Goal: Obtain resource: Download file/media

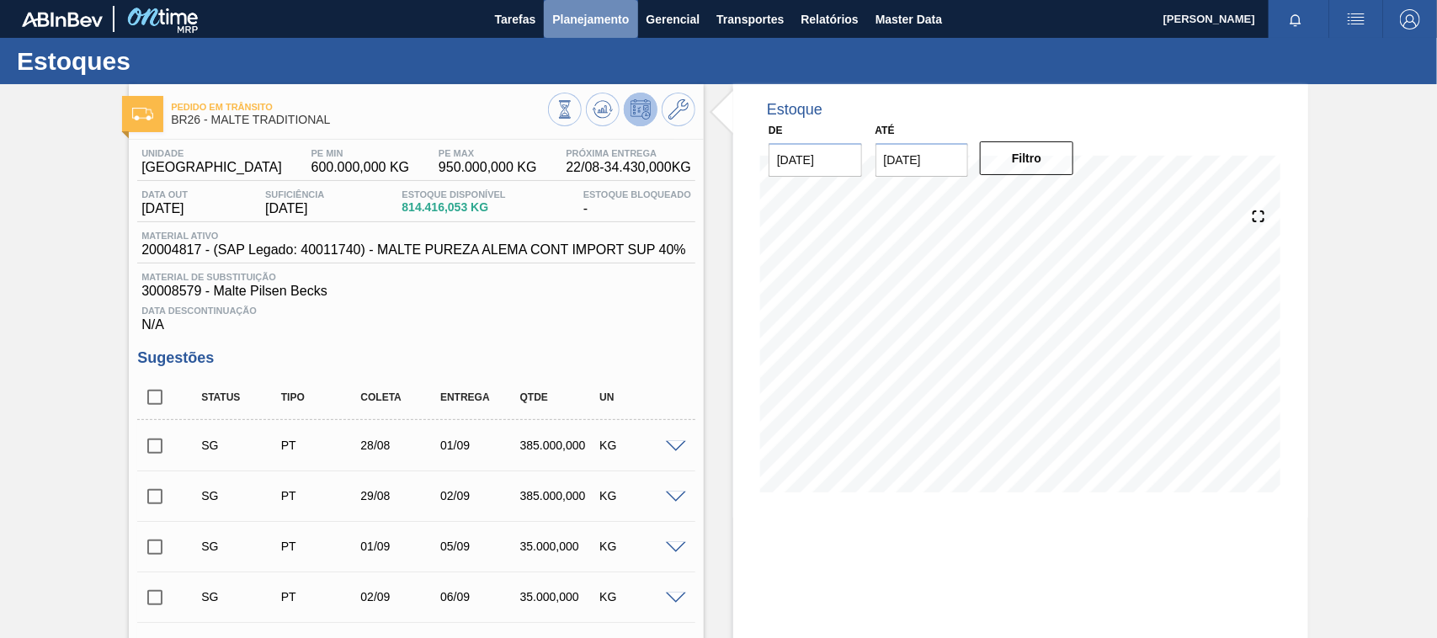
click at [604, 27] on span "Planejamento" at bounding box center [590, 19] width 77 height 20
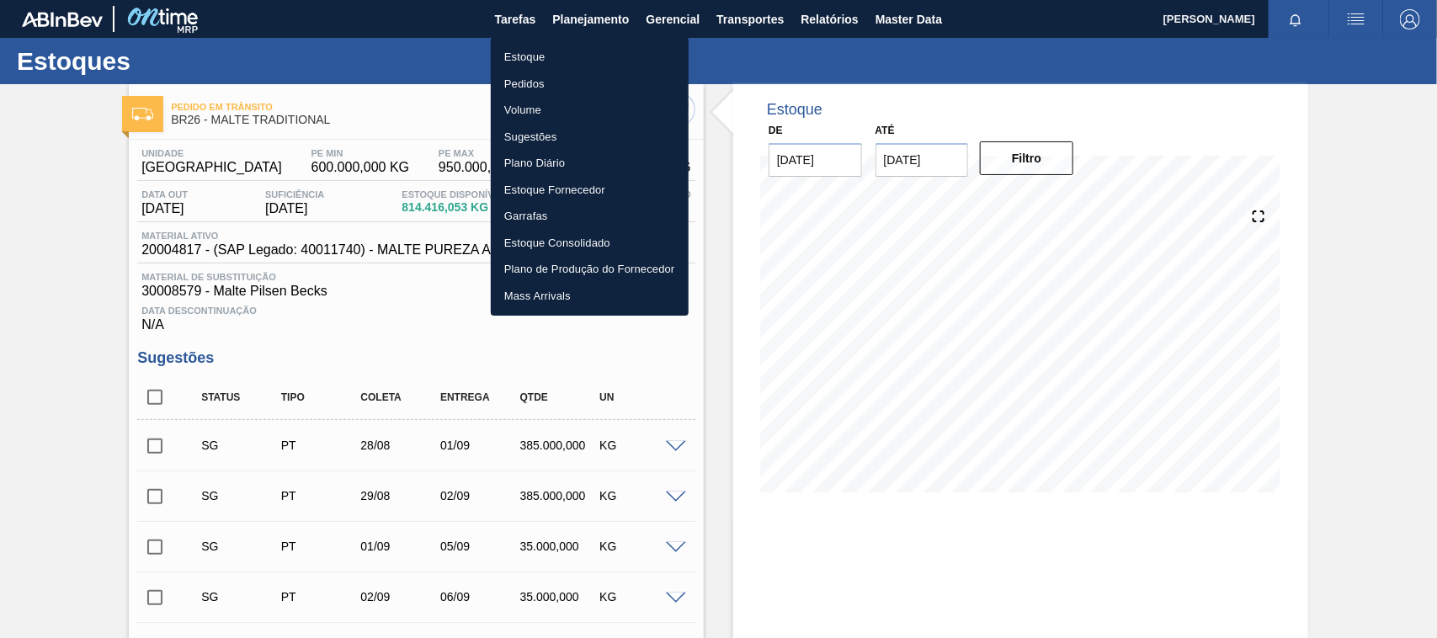
click at [522, 64] on li "Estoque" at bounding box center [590, 57] width 198 height 27
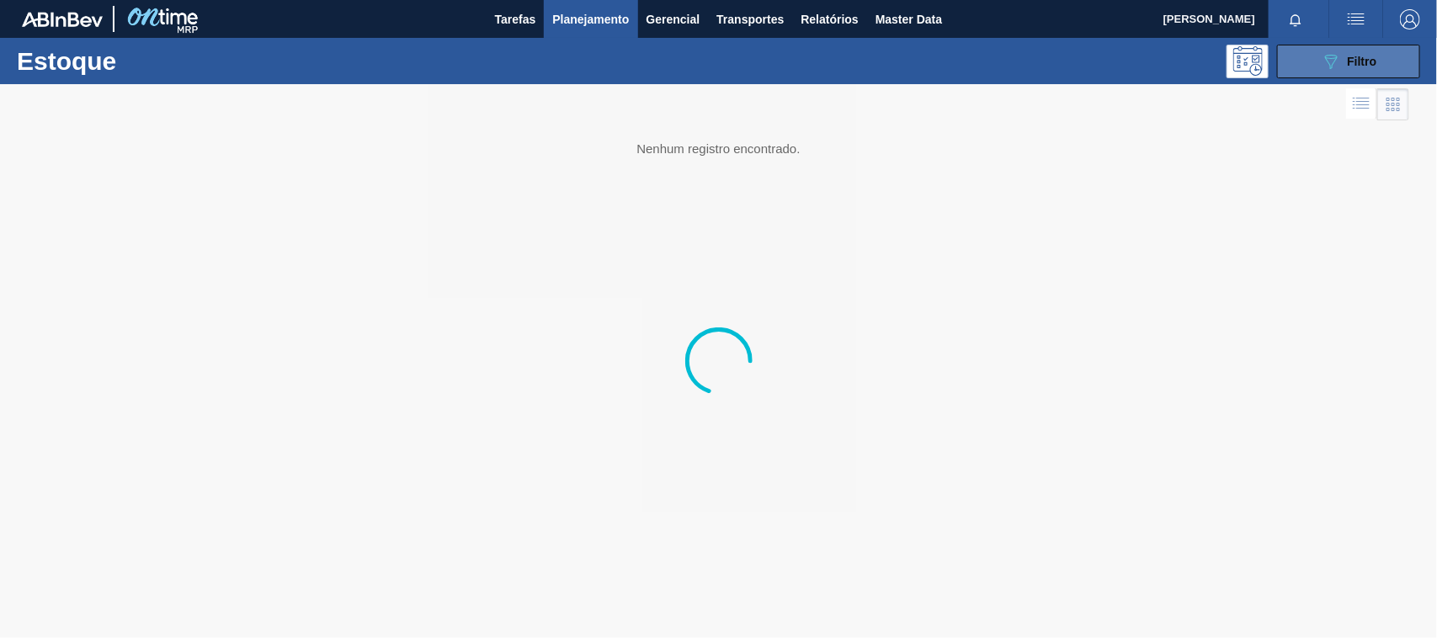
click at [1357, 67] on div "089F7B8B-B2A5-4AFE-B5C0-19BA573D28AC Filtro" at bounding box center [1349, 61] width 56 height 20
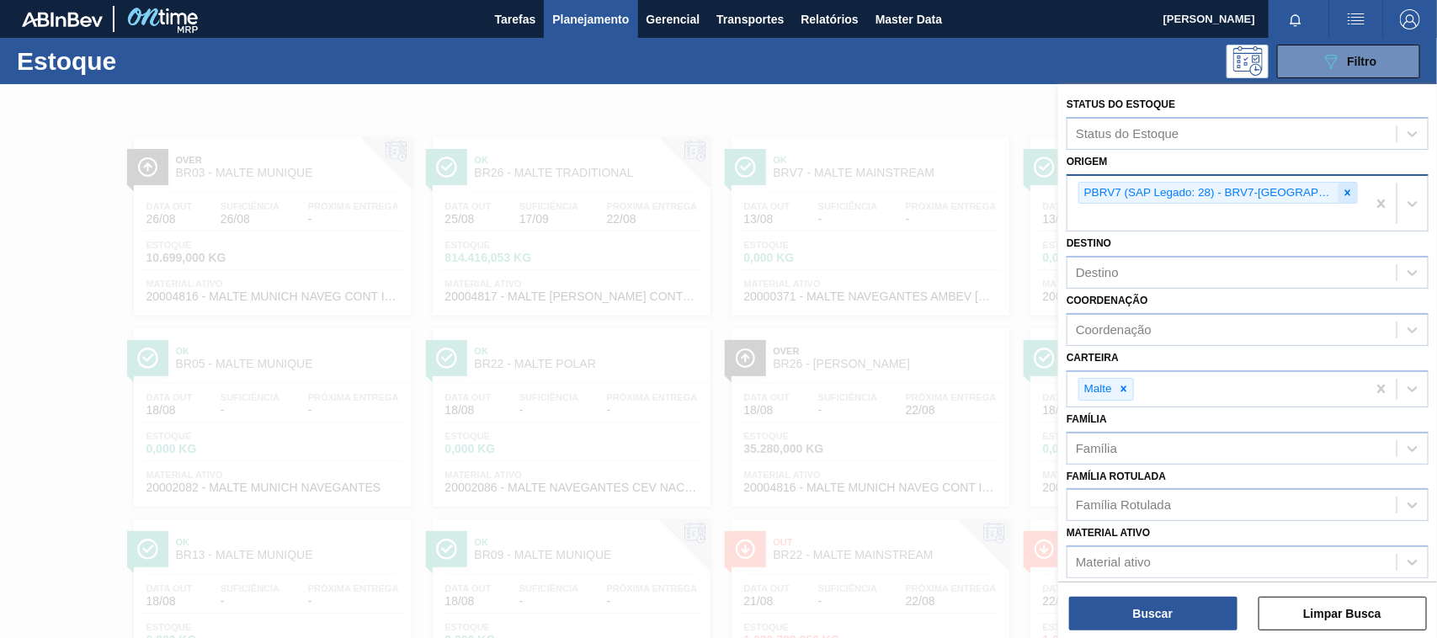
click at [1344, 189] on icon at bounding box center [1348, 193] width 12 height 12
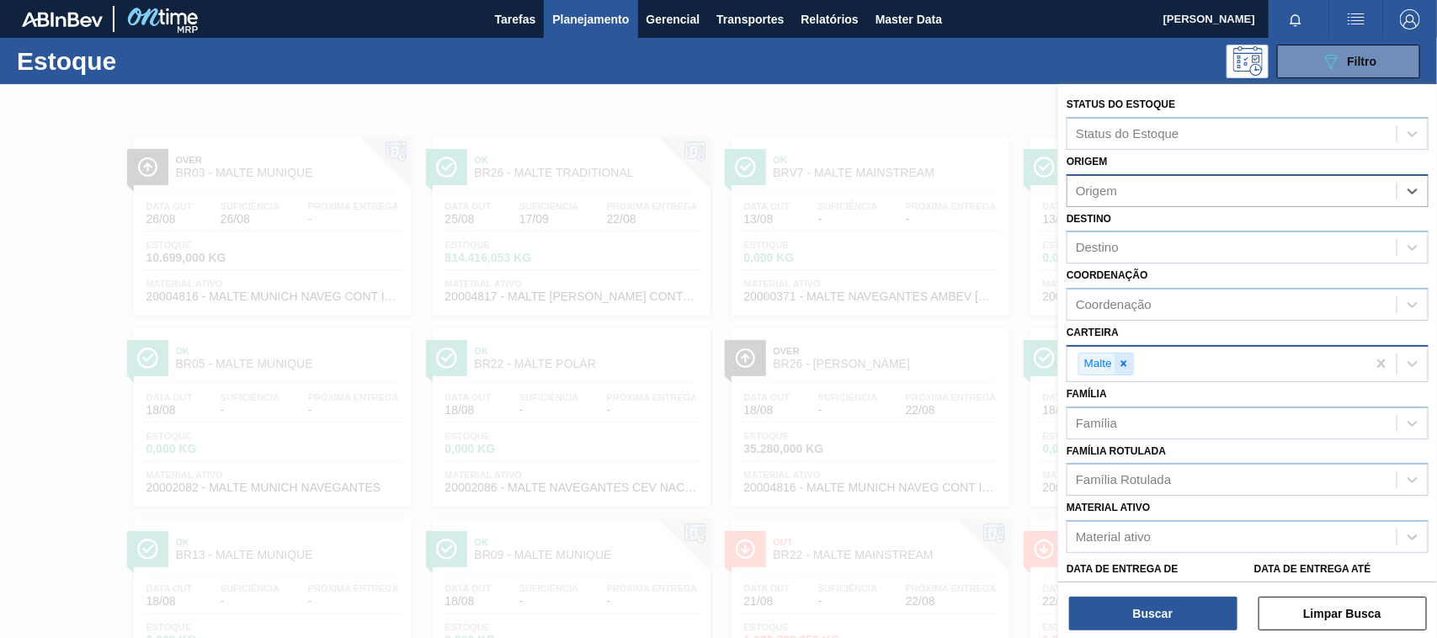
click at [1125, 358] on icon at bounding box center [1124, 364] width 12 height 12
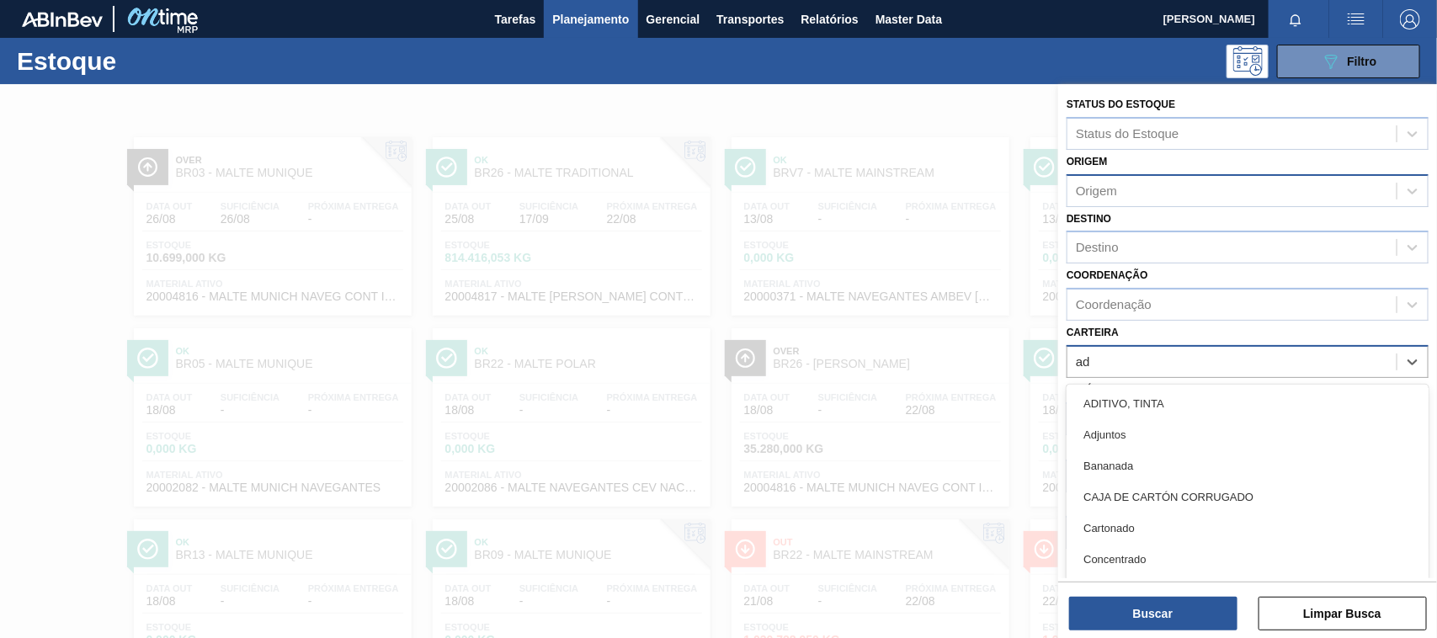
type input "adj"
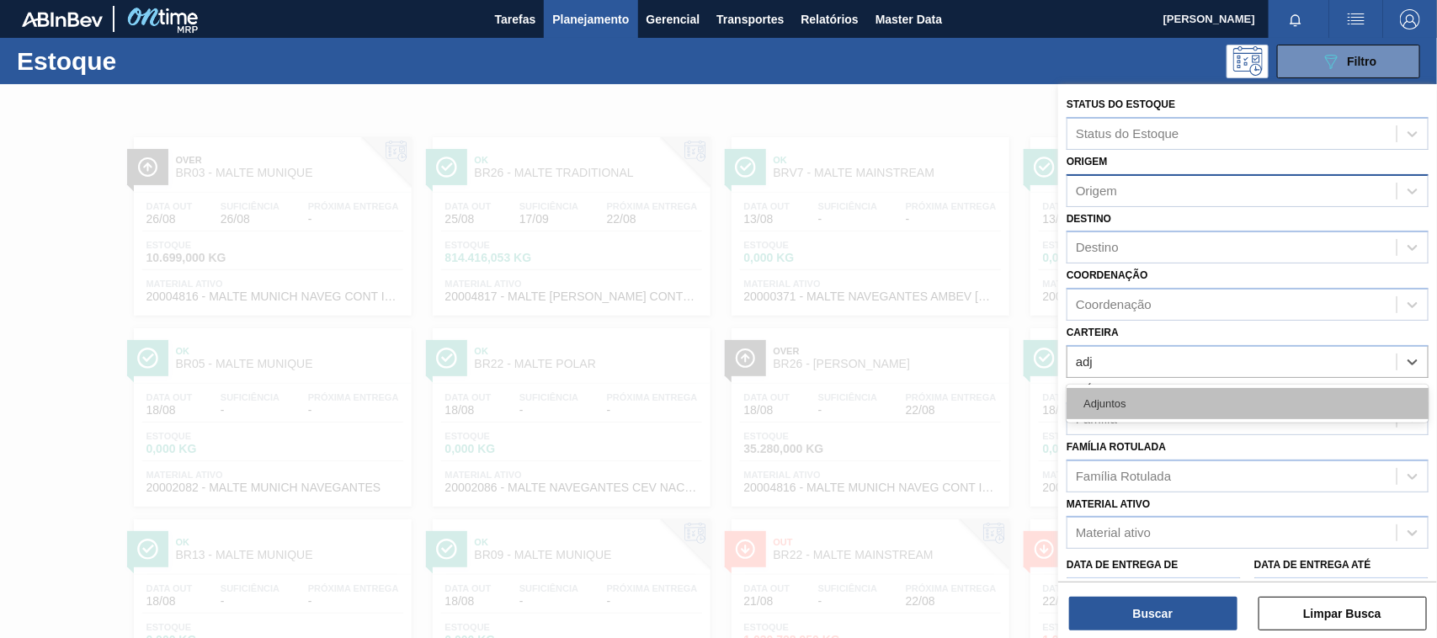
click at [1122, 391] on div "Adjuntos" at bounding box center [1248, 403] width 362 height 31
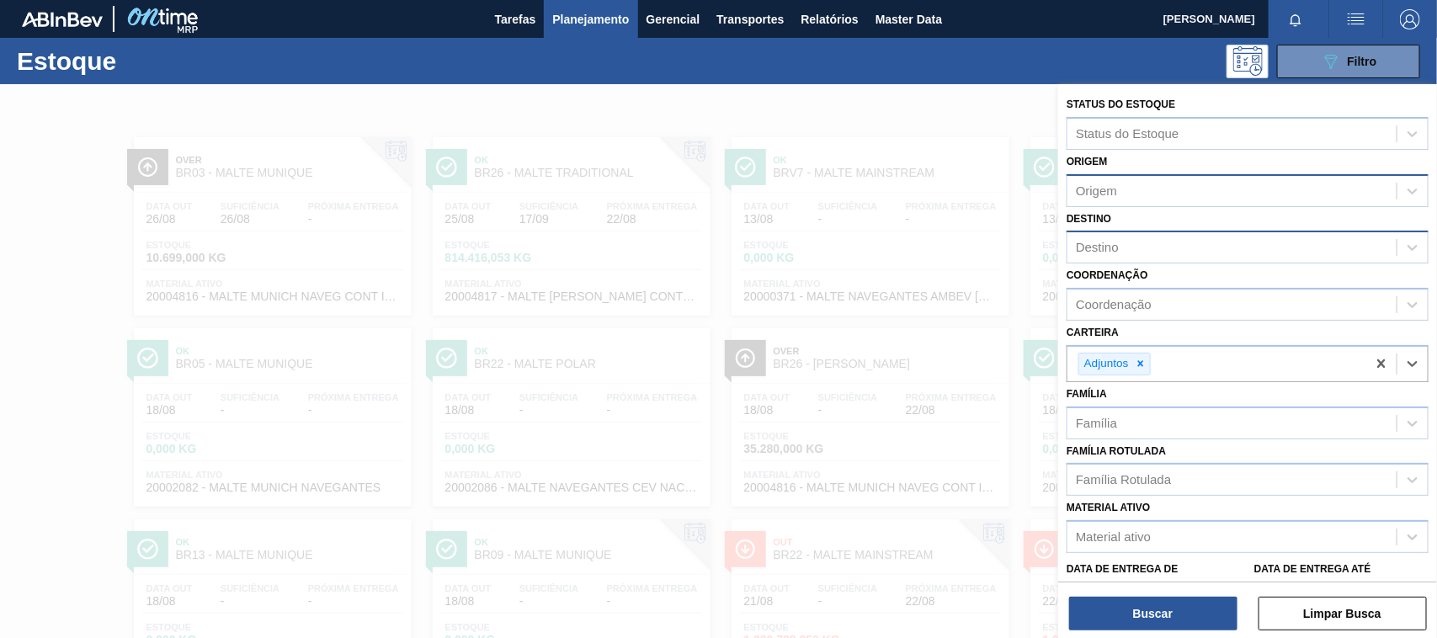
click at [1109, 253] on div "Destino" at bounding box center [1097, 248] width 43 height 14
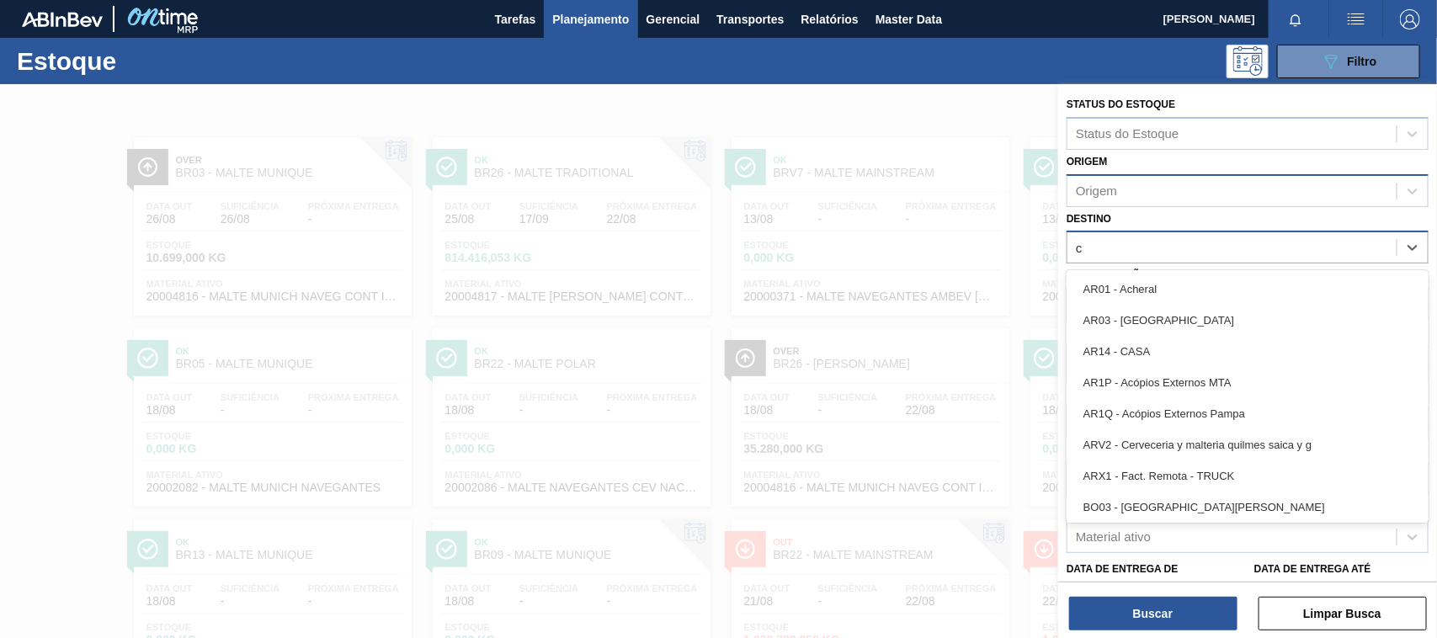
type input "ce"
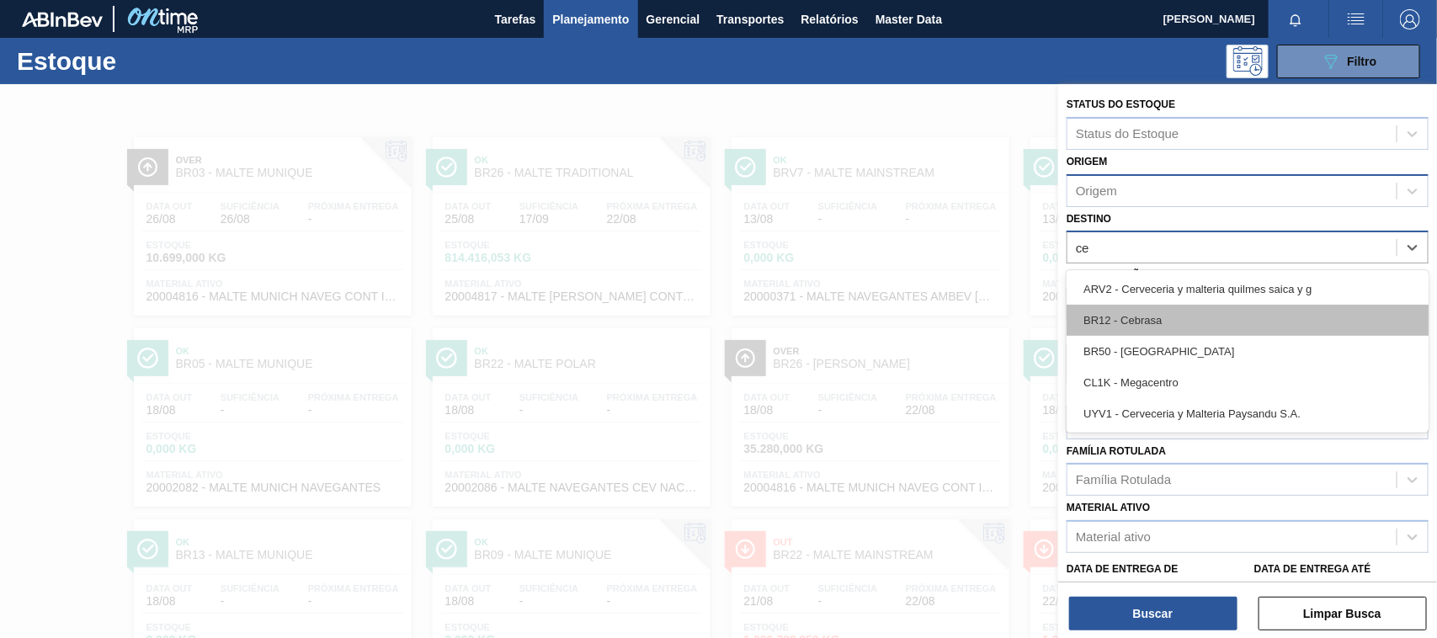
click at [1130, 325] on div "BR12 - Cebrasa" at bounding box center [1248, 320] width 362 height 31
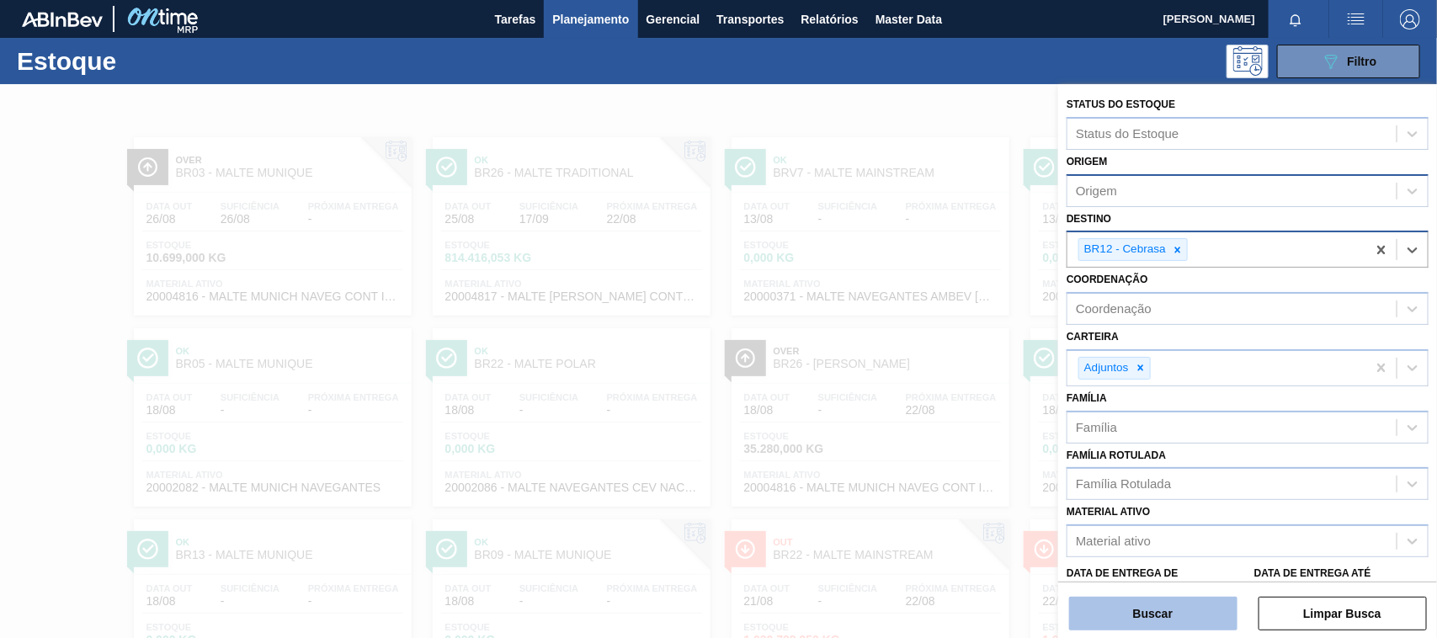
click at [1171, 610] on button "Buscar" at bounding box center [1153, 614] width 168 height 34
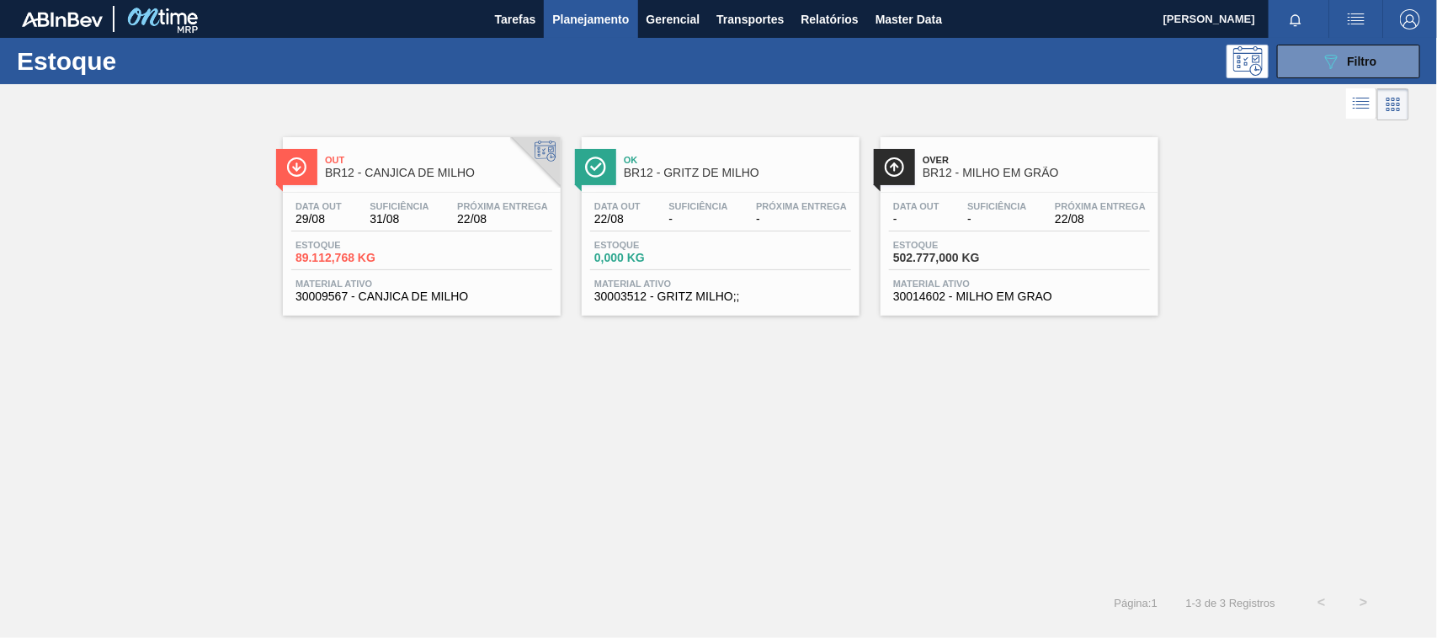
click at [375, 158] on span "Out" at bounding box center [438, 160] width 227 height 10
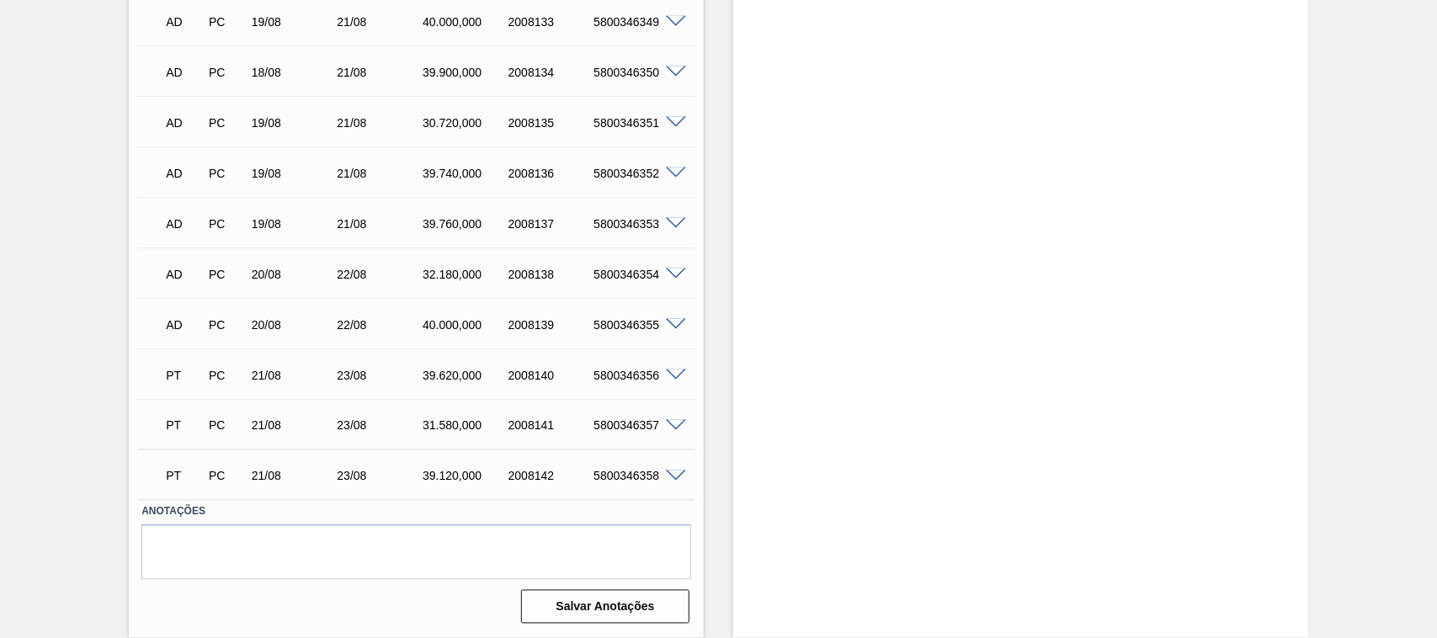
scroll to position [310, 0]
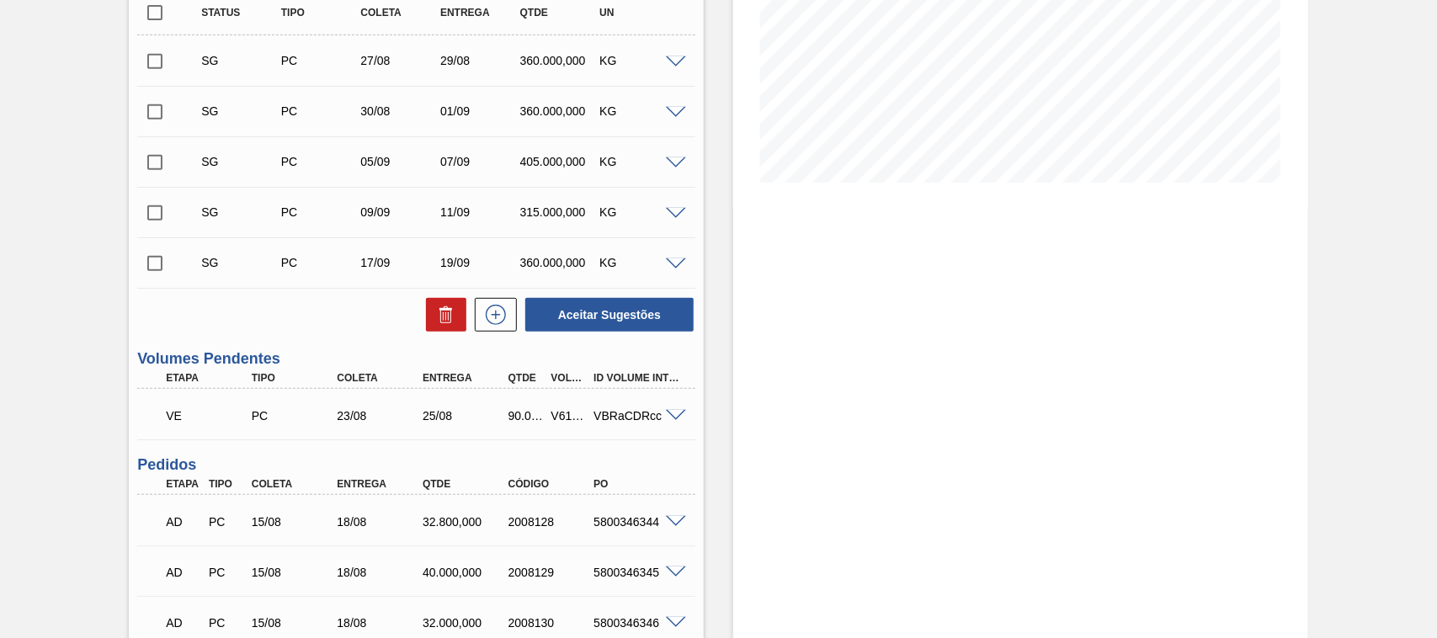
click at [553, 417] on div "V617733" at bounding box center [569, 415] width 44 height 13
click at [556, 417] on div "V617733" at bounding box center [569, 415] width 44 height 13
copy div "V617733"
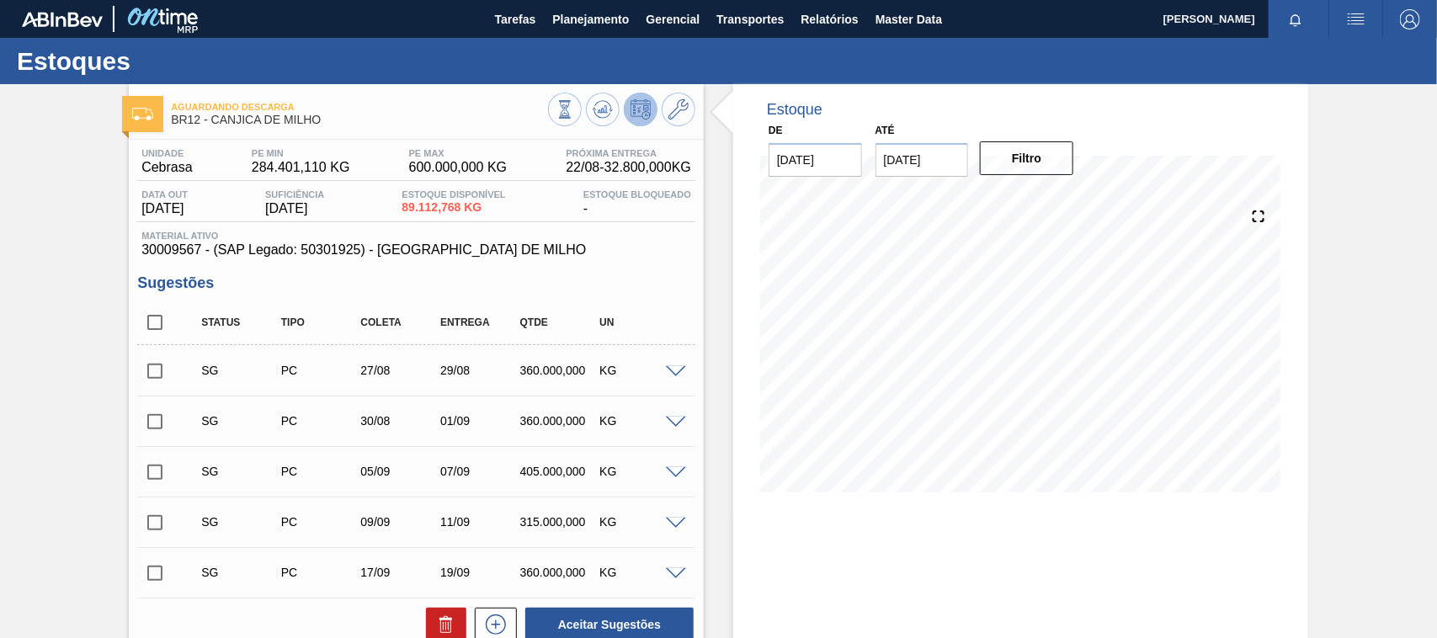
scroll to position [263, 0]
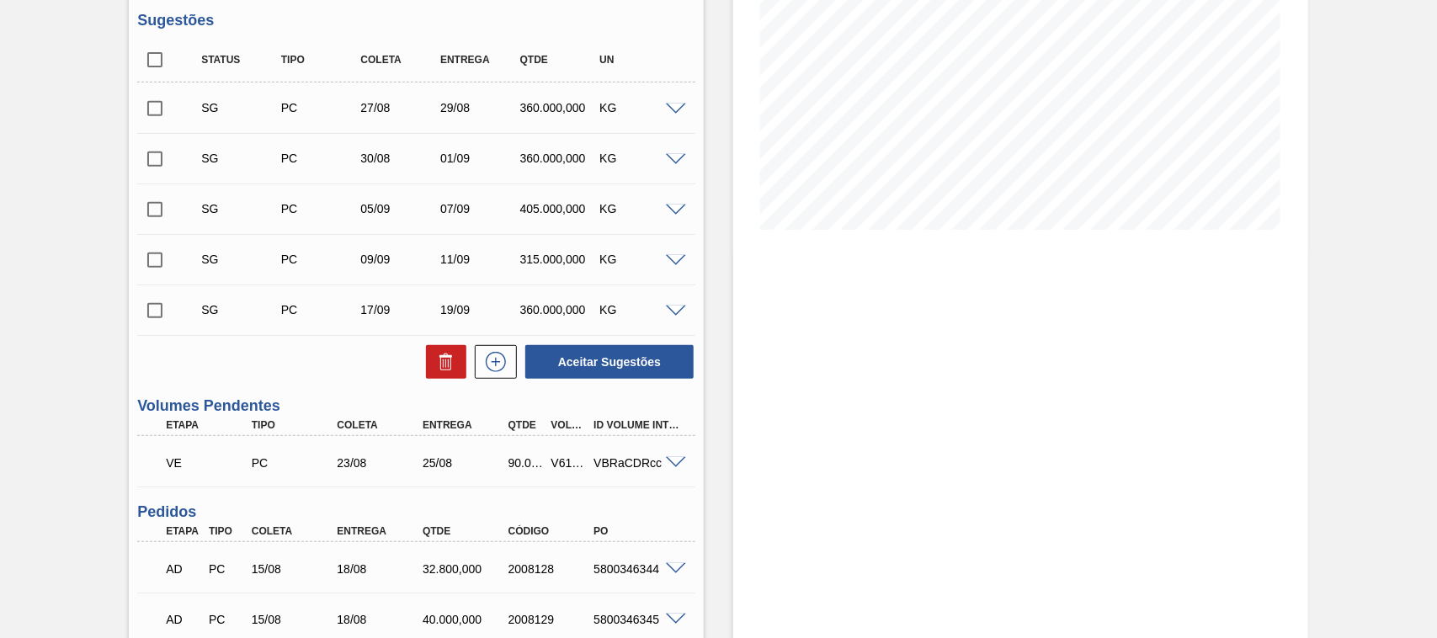
click at [567, 459] on div "V617733" at bounding box center [569, 462] width 44 height 13
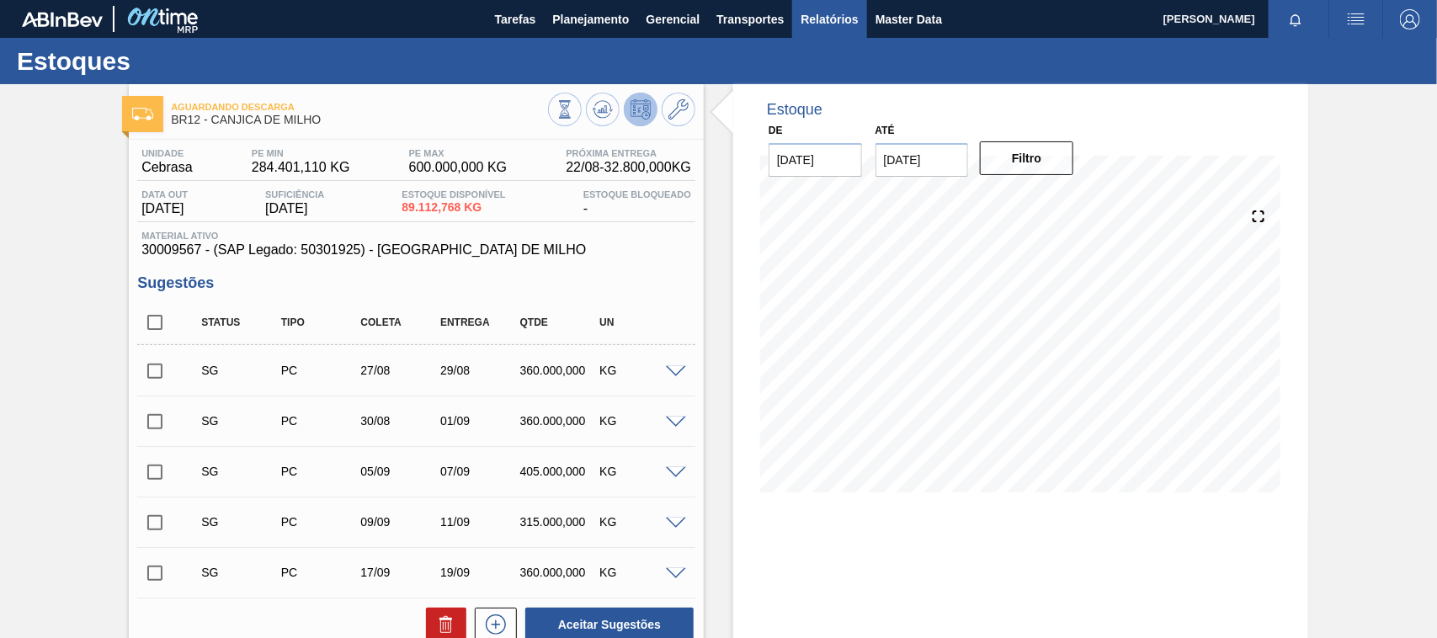
click at [812, 17] on span "Relatórios" at bounding box center [829, 19] width 57 height 20
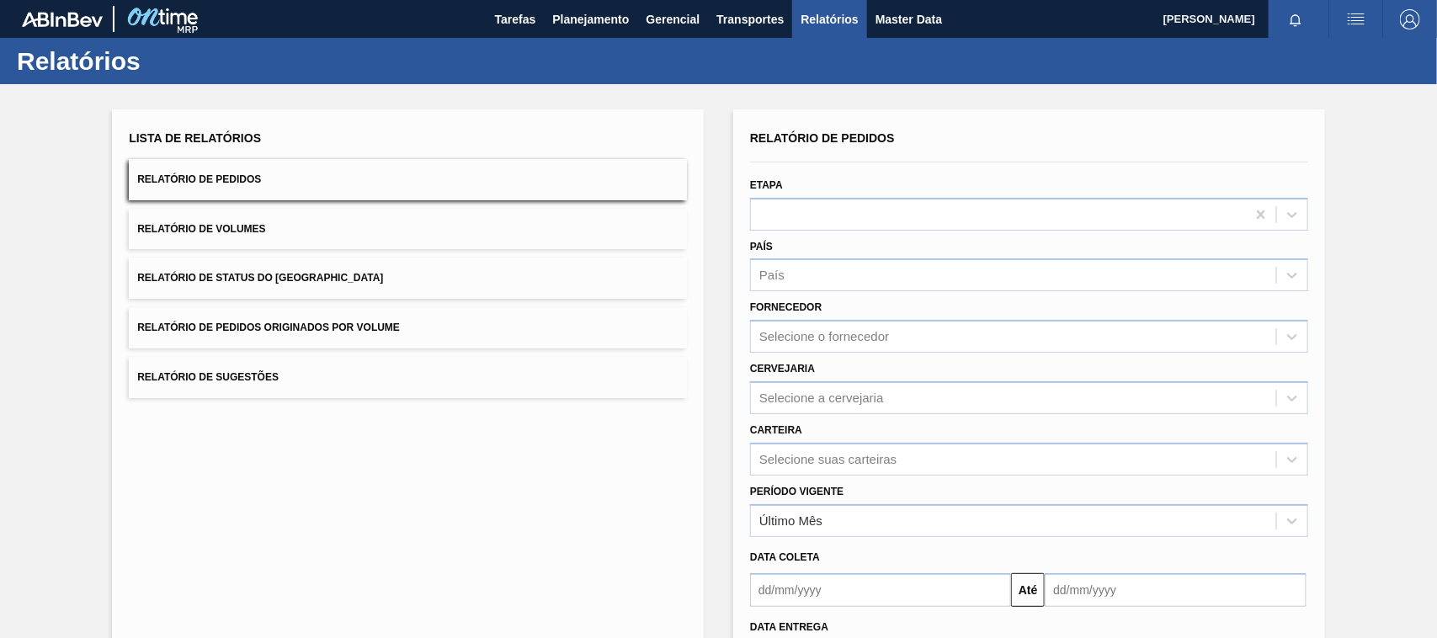
click at [305, 327] on span "Relatório de Pedidos Originados por Volume" at bounding box center [268, 328] width 263 height 12
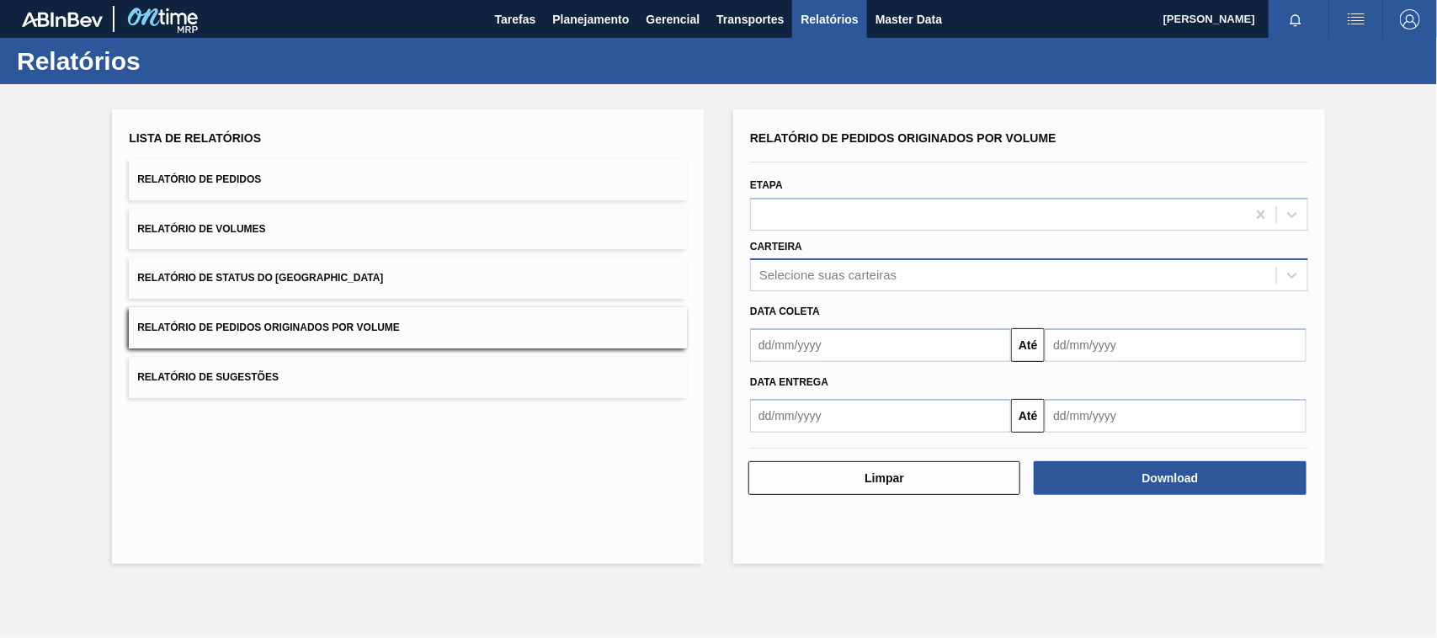
click at [785, 269] on div "Selecione suas carteiras" at bounding box center [827, 276] width 137 height 14
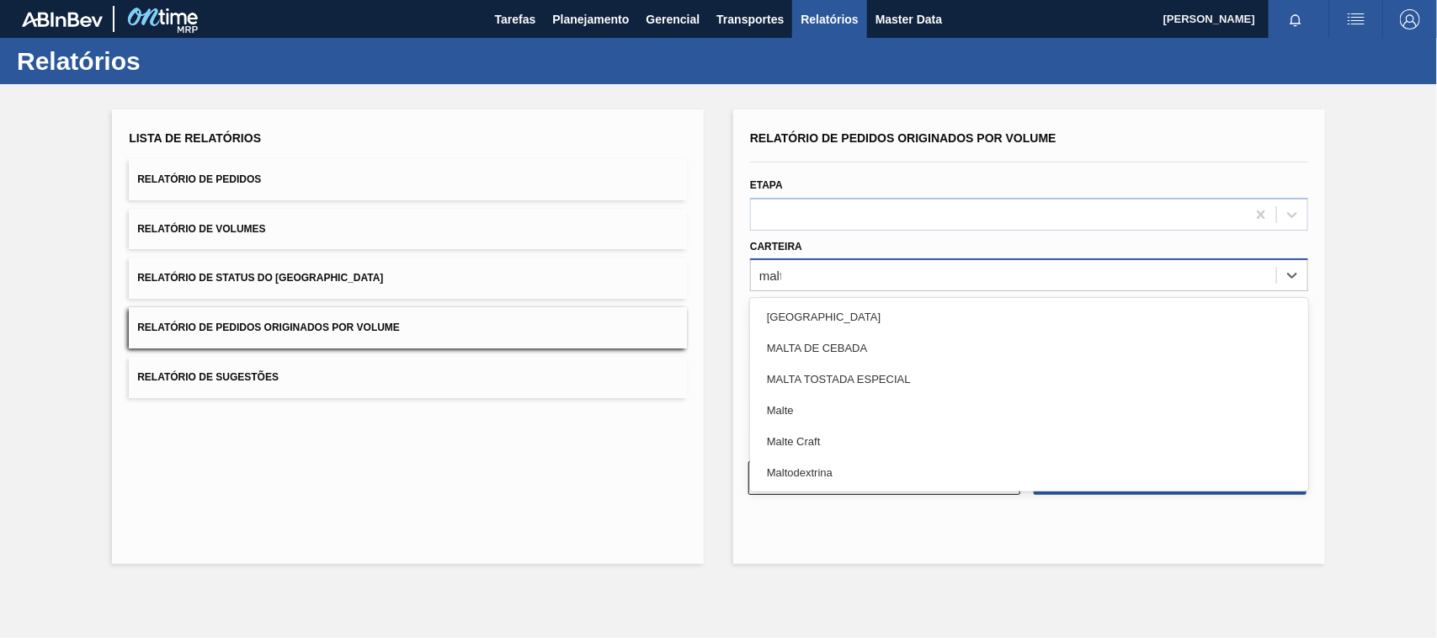
type input "malte"
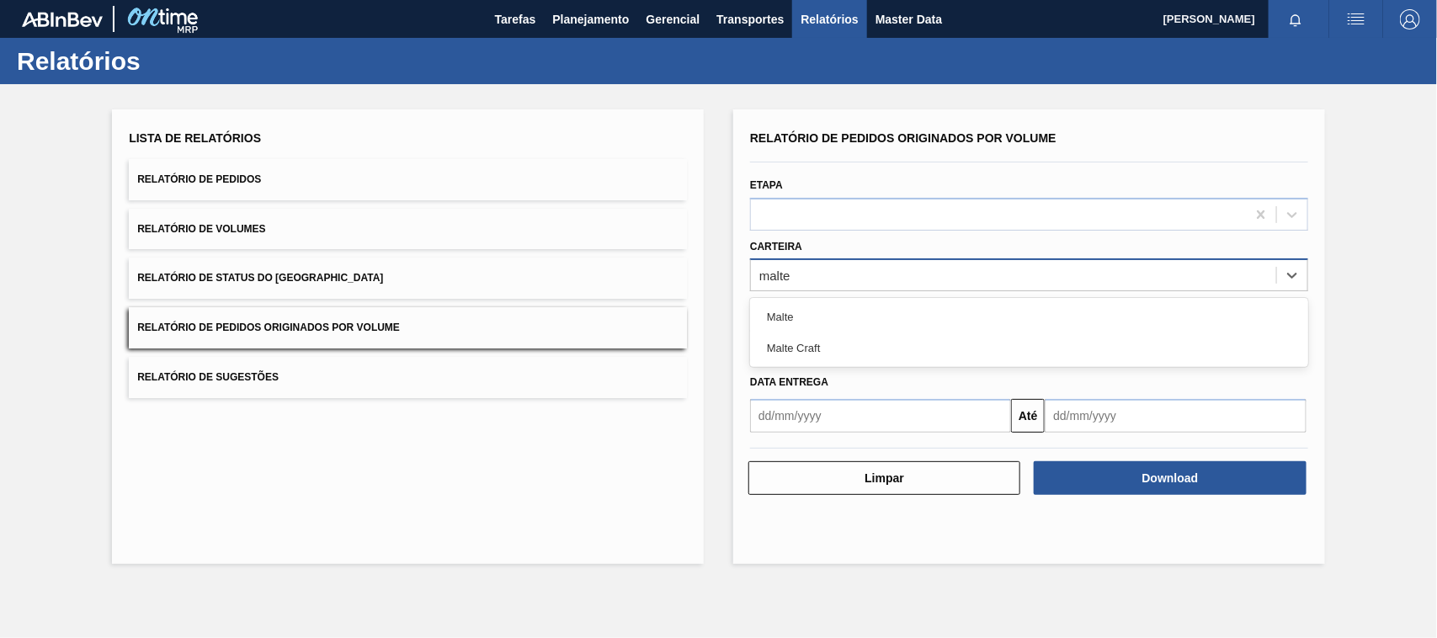
click at [815, 311] on div "Malte" at bounding box center [1029, 316] width 558 height 31
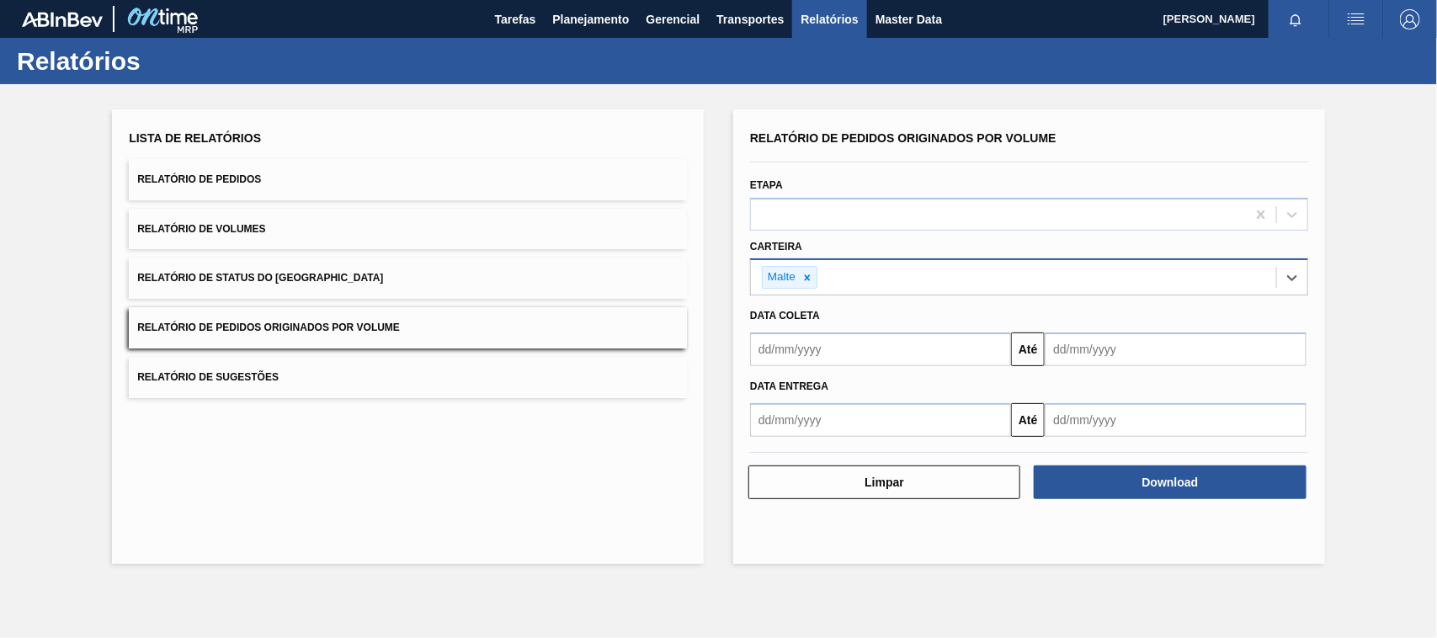
click at [810, 356] on input "text" at bounding box center [880, 349] width 261 height 34
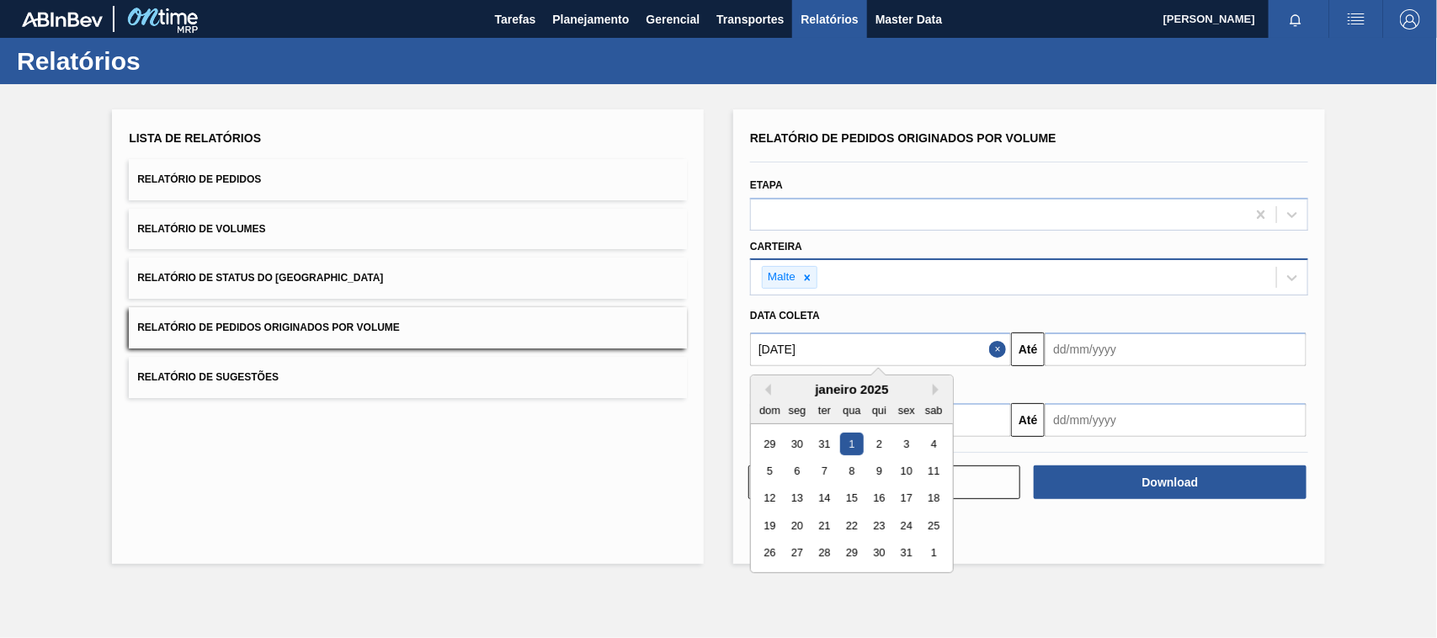
click at [855, 439] on div "1" at bounding box center [851, 444] width 23 height 23
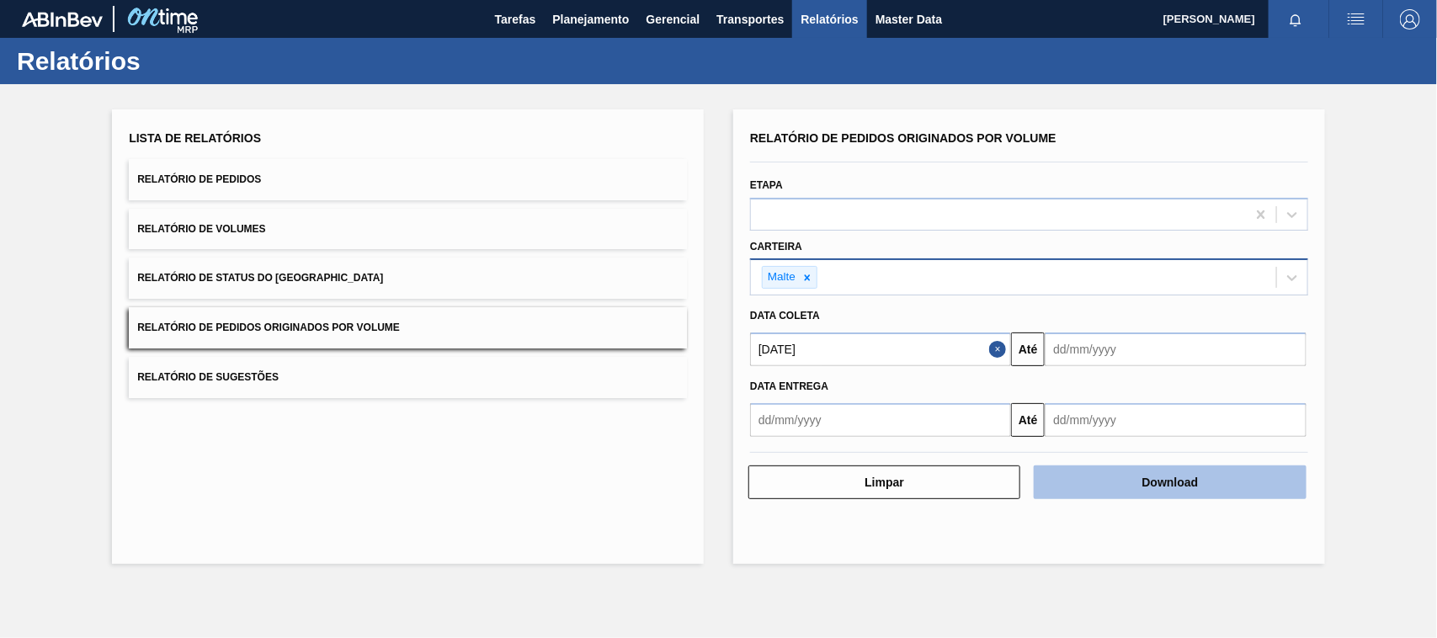
click at [1145, 486] on button "Download" at bounding box center [1170, 482] width 272 height 34
click at [895, 347] on input "01/01/2025" at bounding box center [880, 349] width 261 height 34
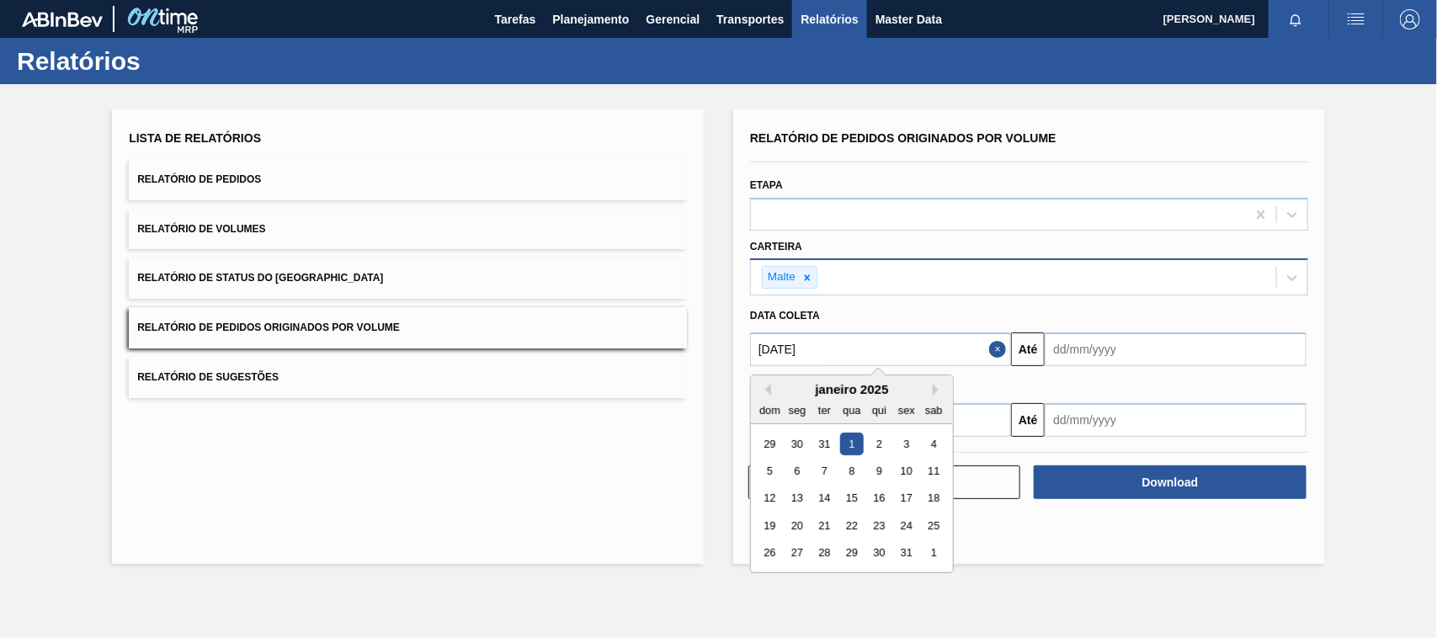
drag, startPoint x: 831, startPoint y: 356, endPoint x: 672, endPoint y: 359, distance: 159.1
click at [672, 359] on div "Lista de Relatórios Relatório de Pedidos Relatório de Volumes Relatório de Stat…" at bounding box center [718, 334] width 1437 height 501
type input "26/08/2025"
click at [825, 550] on div "26" at bounding box center [824, 553] width 23 height 23
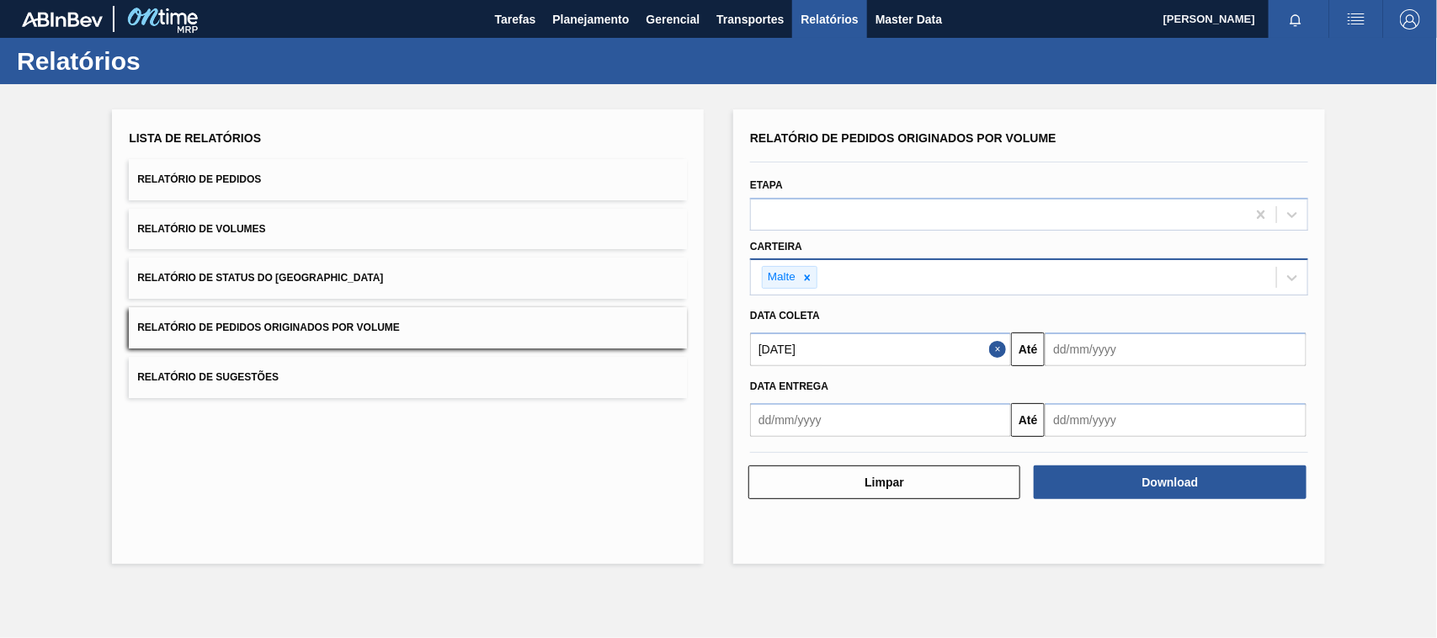
click at [1095, 354] on input "text" at bounding box center [1175, 349] width 261 height 34
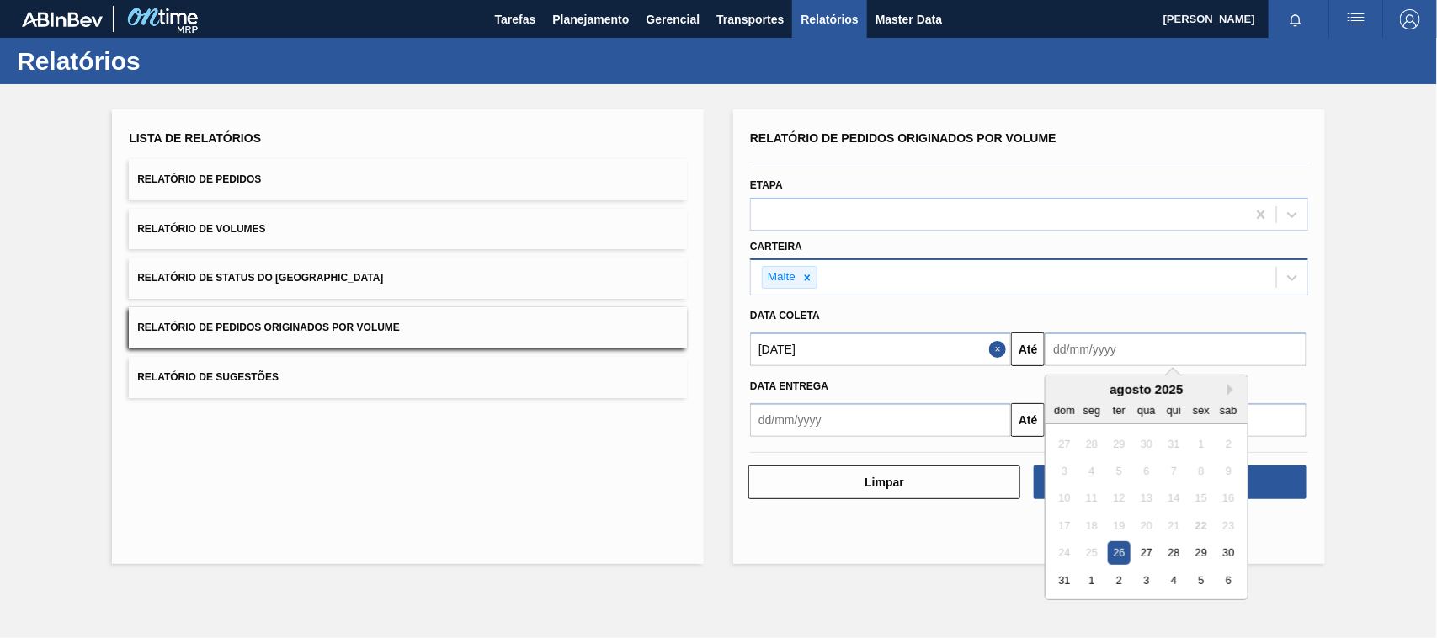
click at [1125, 550] on div "26" at bounding box center [1119, 553] width 23 height 23
type input "26/08/2025"
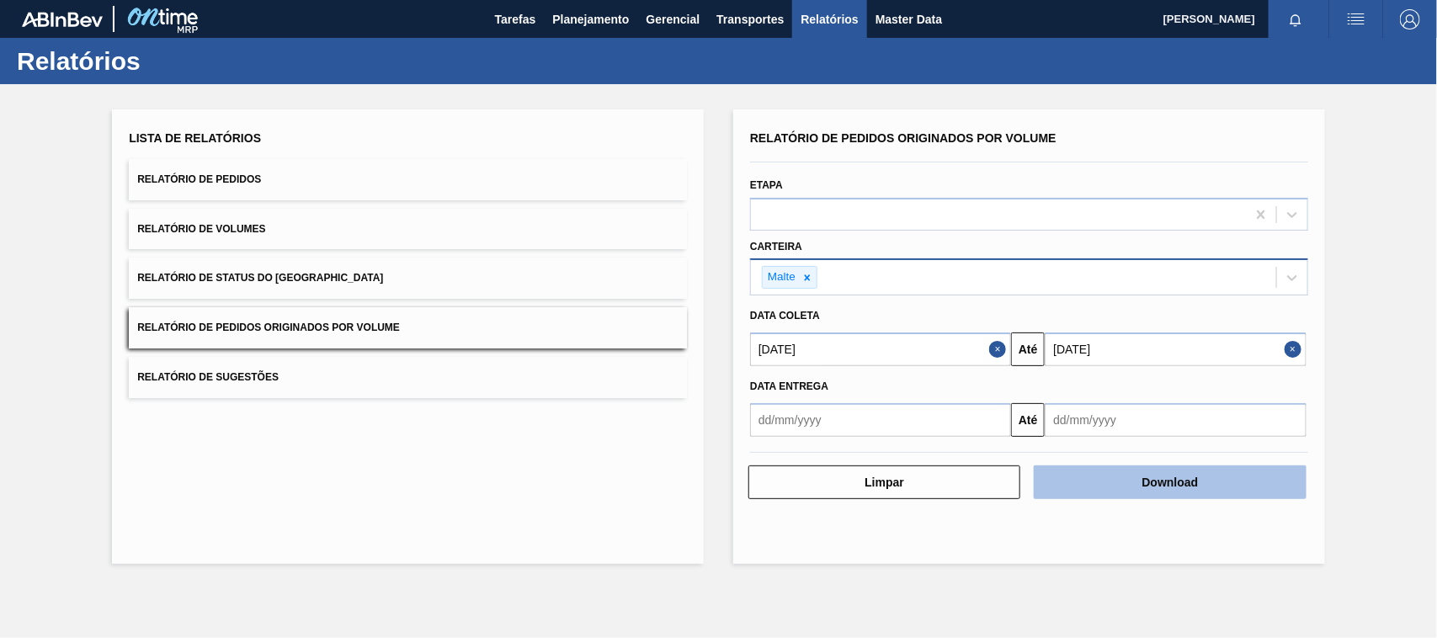
click at [1143, 490] on button "Download" at bounding box center [1170, 482] width 272 height 34
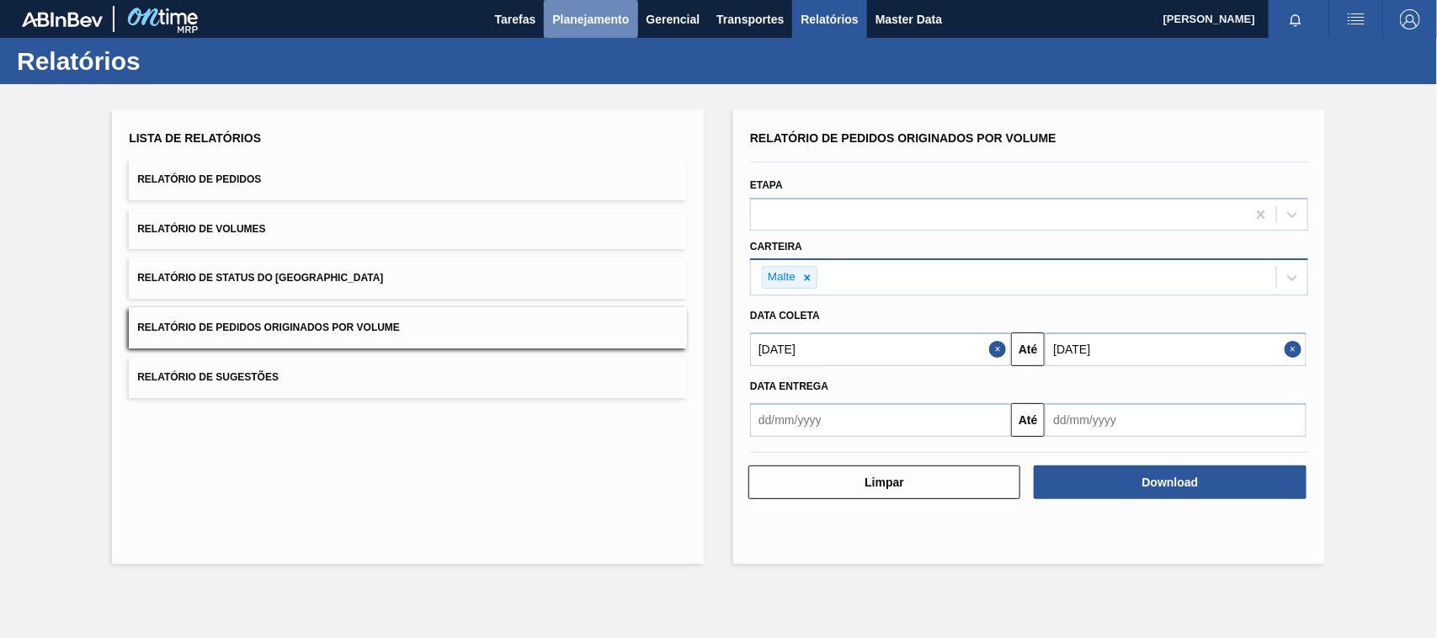
click at [598, 7] on button "Planejamento" at bounding box center [590, 19] width 93 height 38
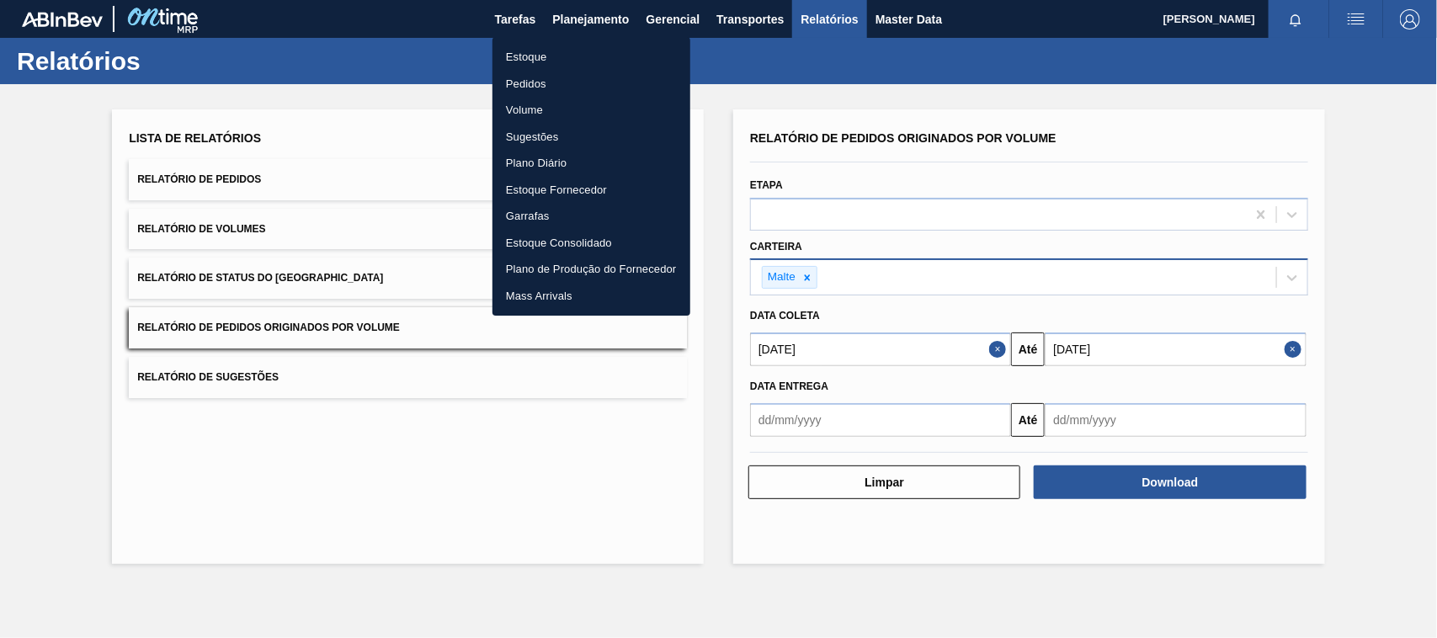
click at [544, 61] on li "Estoque" at bounding box center [591, 57] width 198 height 27
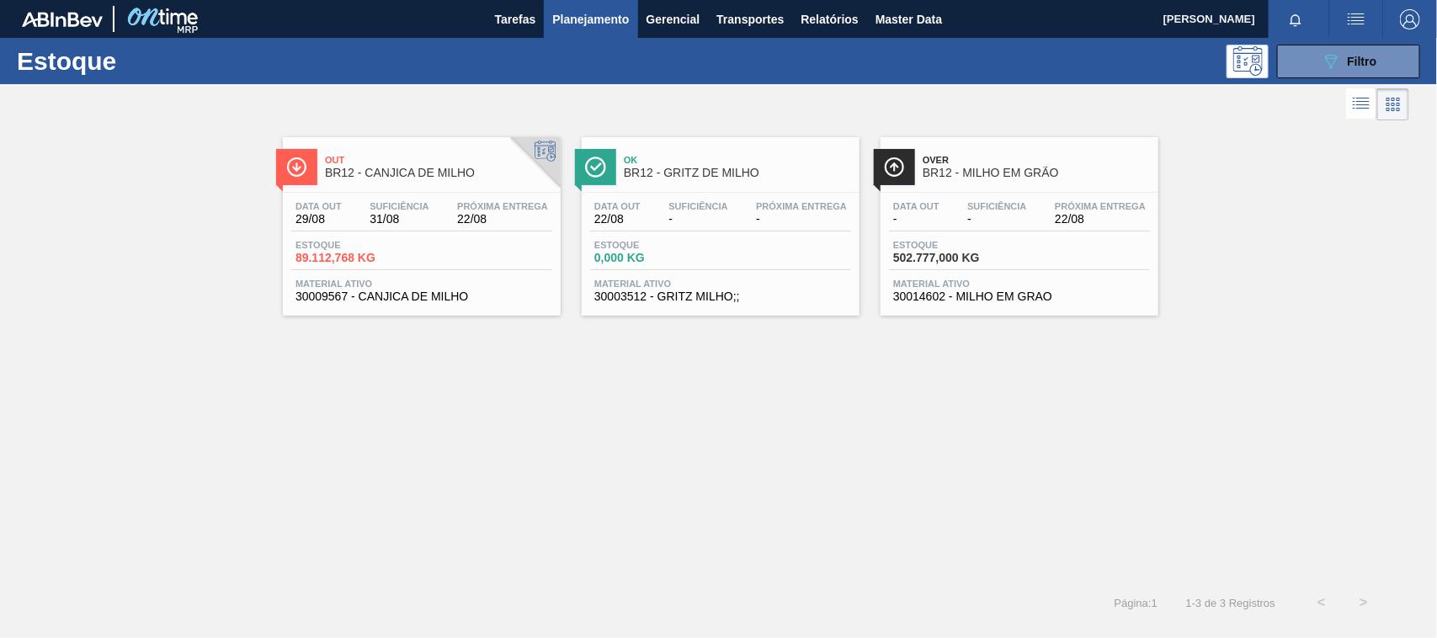
click at [418, 179] on div "Out BR12 - CANJICA DE MILHO" at bounding box center [438, 167] width 227 height 38
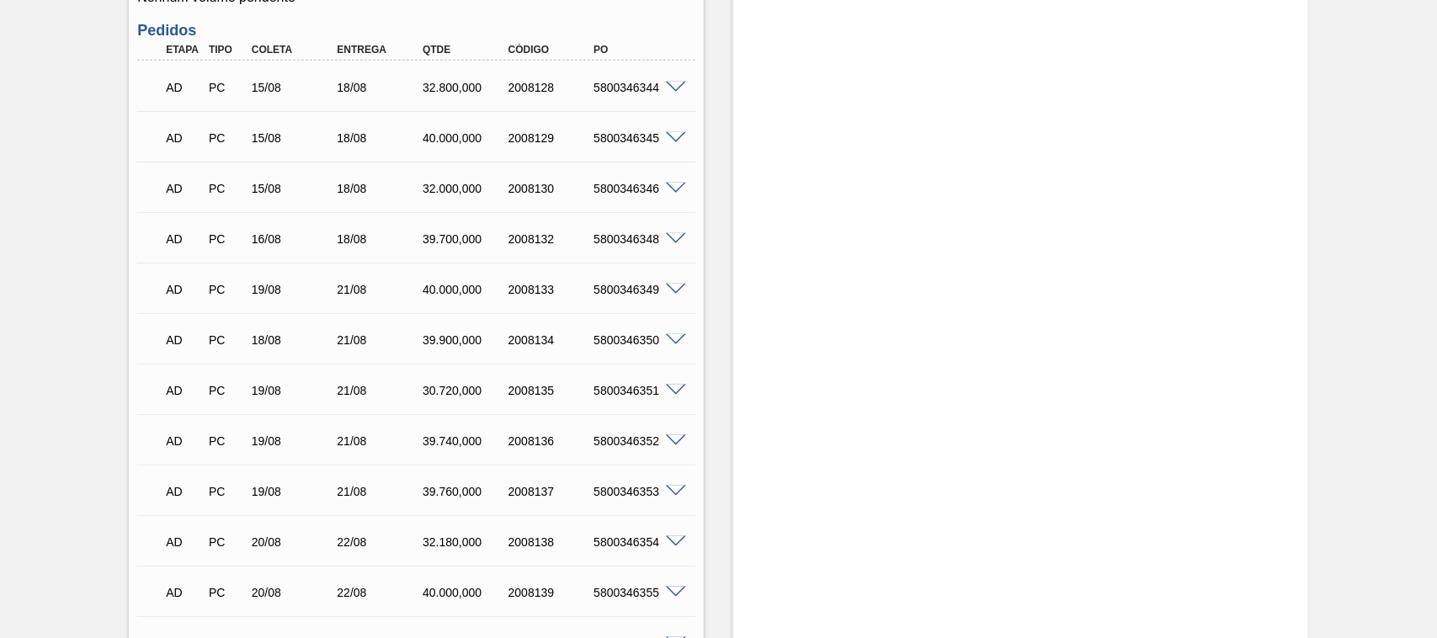
scroll to position [1071, 0]
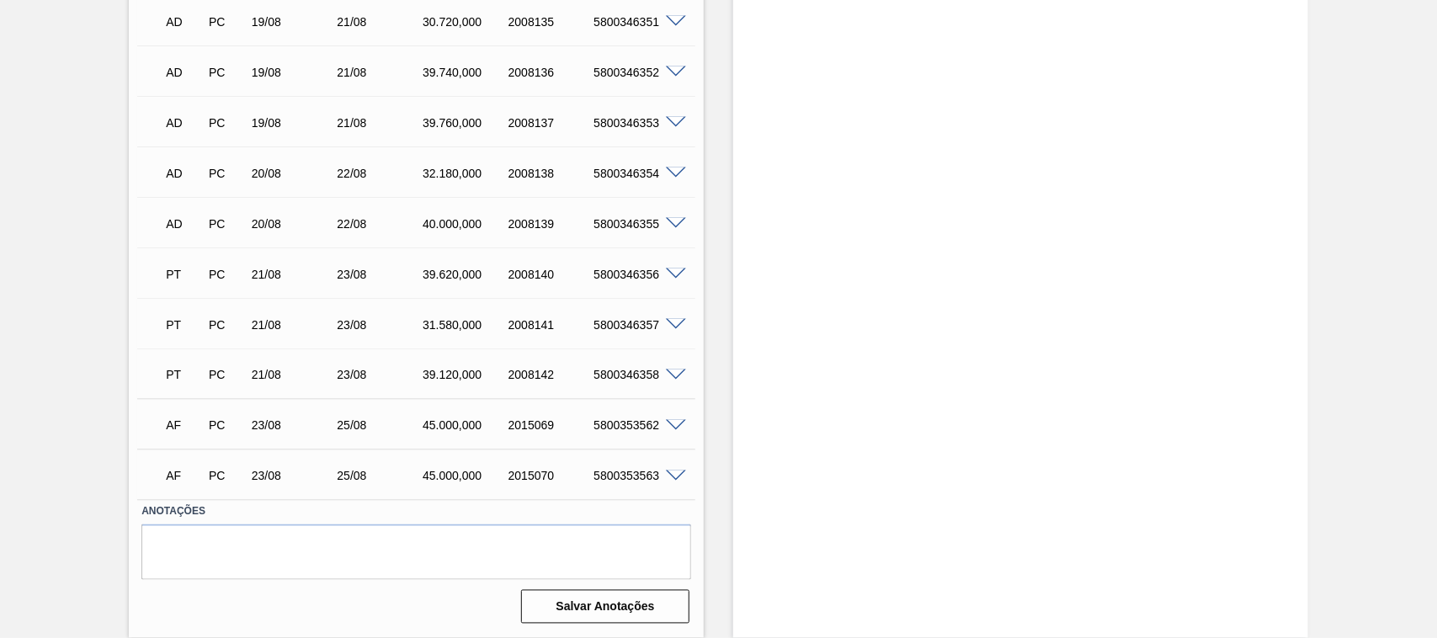
click at [612, 422] on div "5800353562" at bounding box center [636, 425] width 95 height 13
copy div "5800353562"
click at [627, 476] on div "5800353563" at bounding box center [636, 476] width 95 height 13
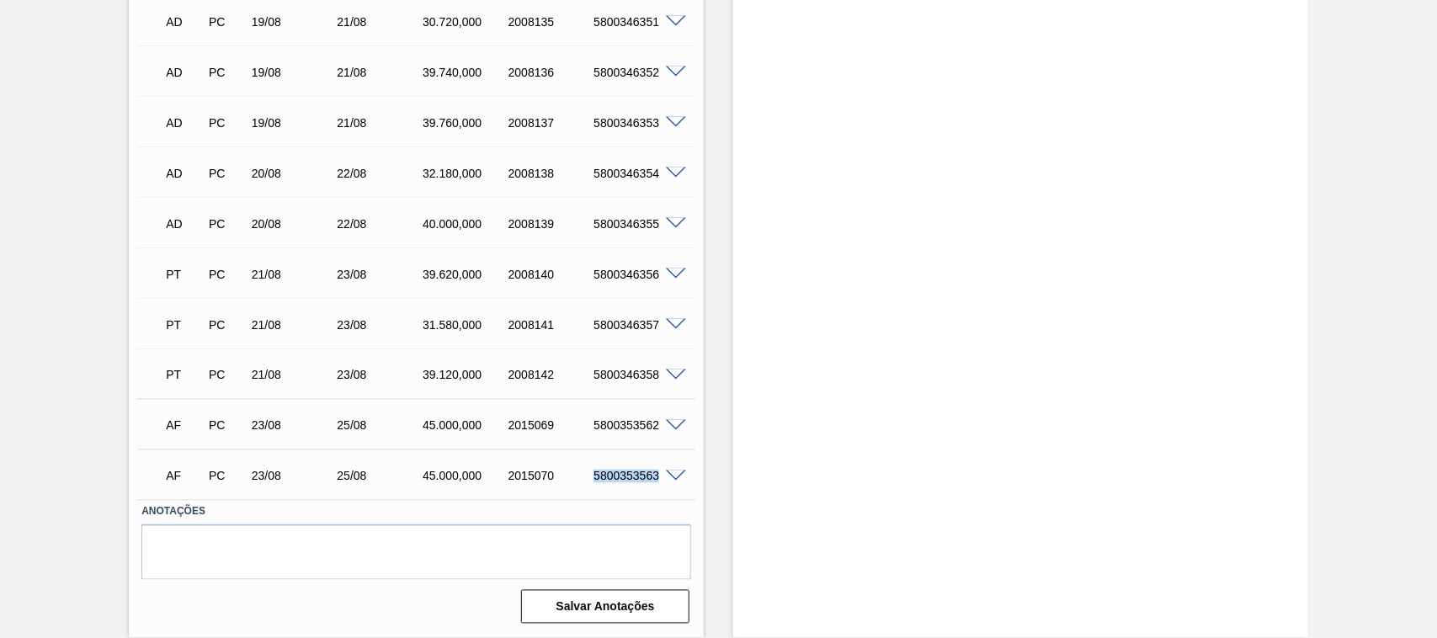
copy div "5800353563"
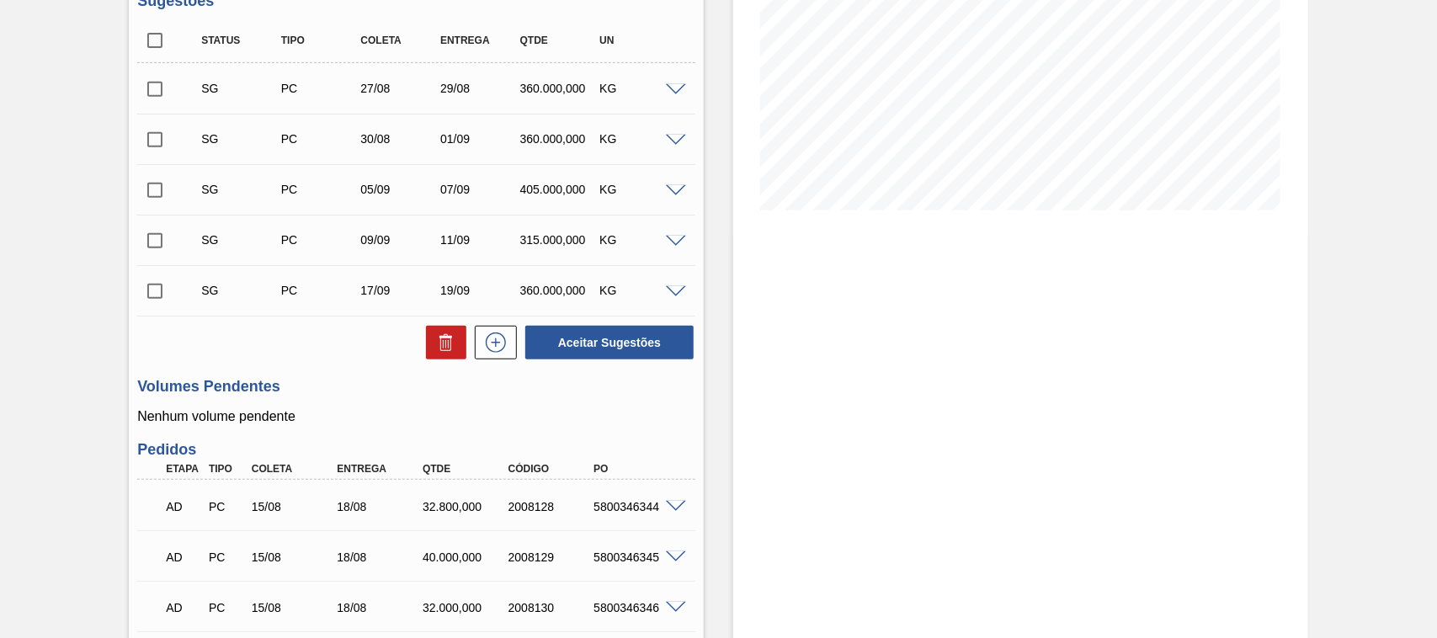
scroll to position [0, 0]
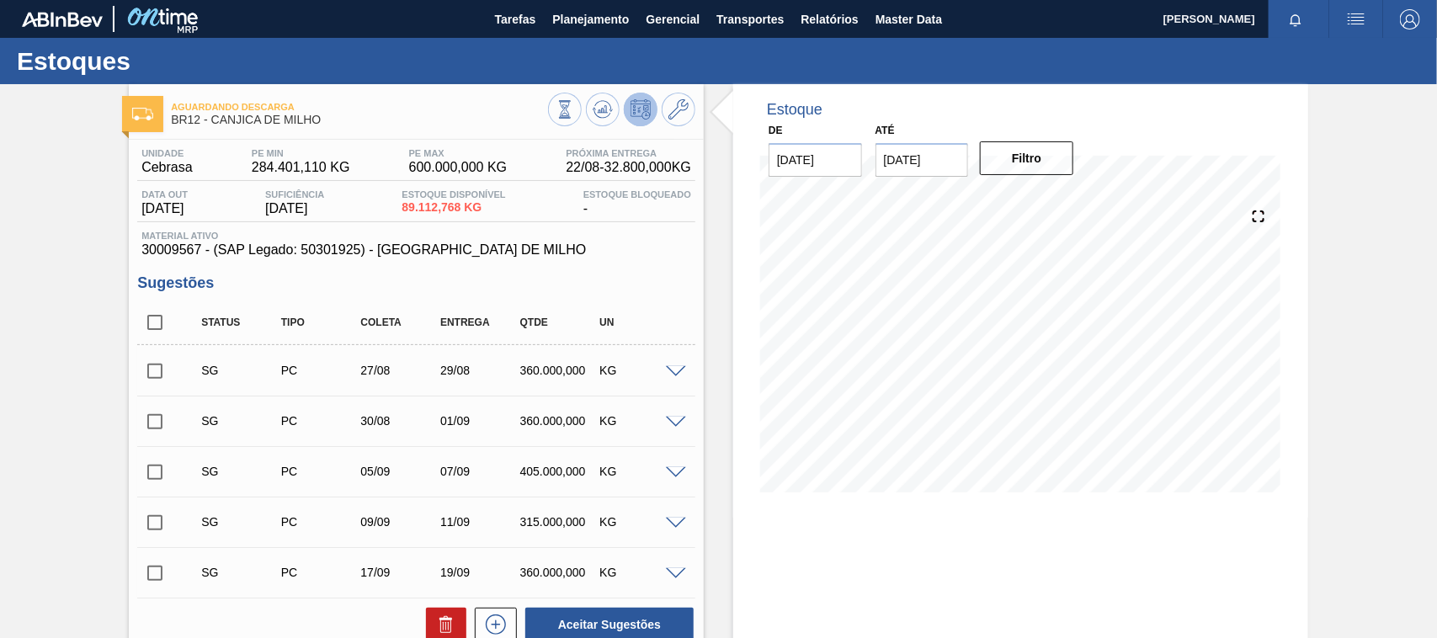
scroll to position [350, 0]
